Goal: Use online tool/utility: Use online tool/utility

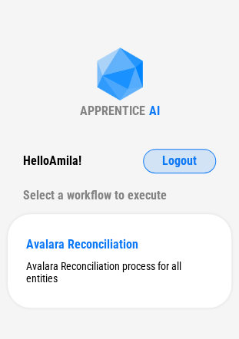
click at [175, 152] on button "Logout" at bounding box center [179, 161] width 73 height 25
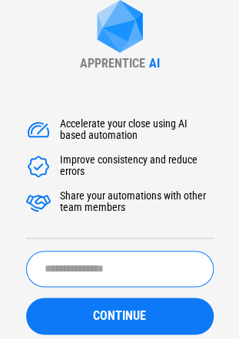
click at [64, 262] on input "text" at bounding box center [119, 269] width 187 height 36
type input "********"
click at [26, 298] on button "CONTINUE" at bounding box center [119, 316] width 187 height 37
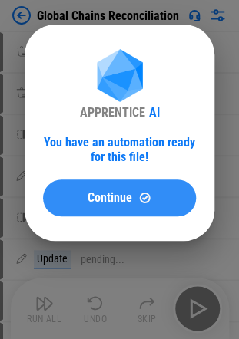
click at [84, 196] on div "Continue" at bounding box center [119, 197] width 116 height 13
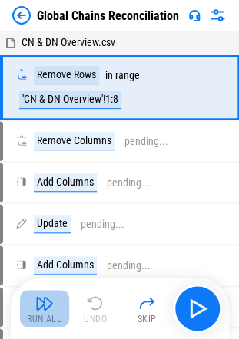
click at [46, 318] on div "Run All" at bounding box center [44, 319] width 35 height 9
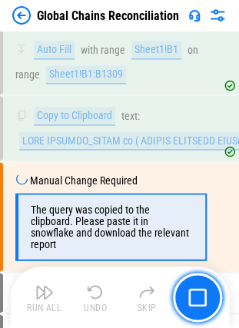
scroll to position [1693, 0]
